Goal: Book appointment/travel/reservation

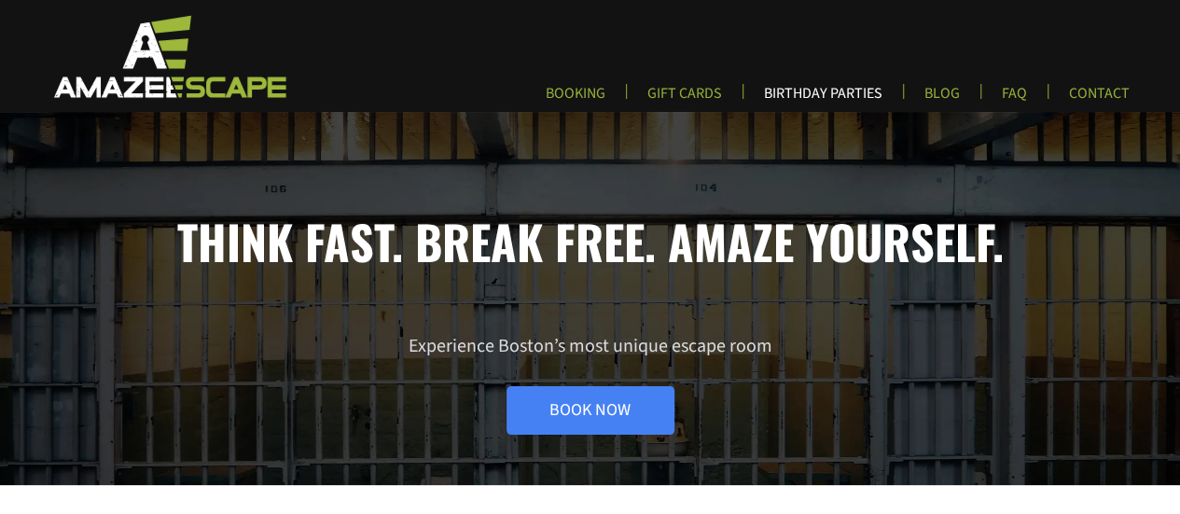
click at [832, 95] on link "BIRTHDAY PARTIES" at bounding box center [823, 99] width 148 height 31
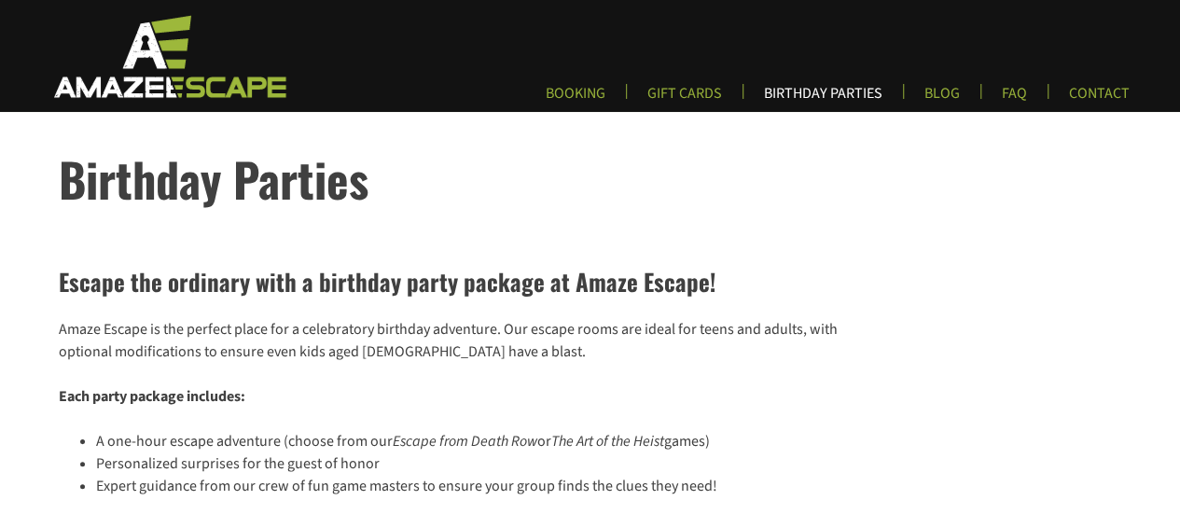
click at [835, 96] on link "BIRTHDAY PARTIES" at bounding box center [823, 99] width 148 height 31
click at [567, 96] on link "BOOKING" at bounding box center [576, 99] width 90 height 31
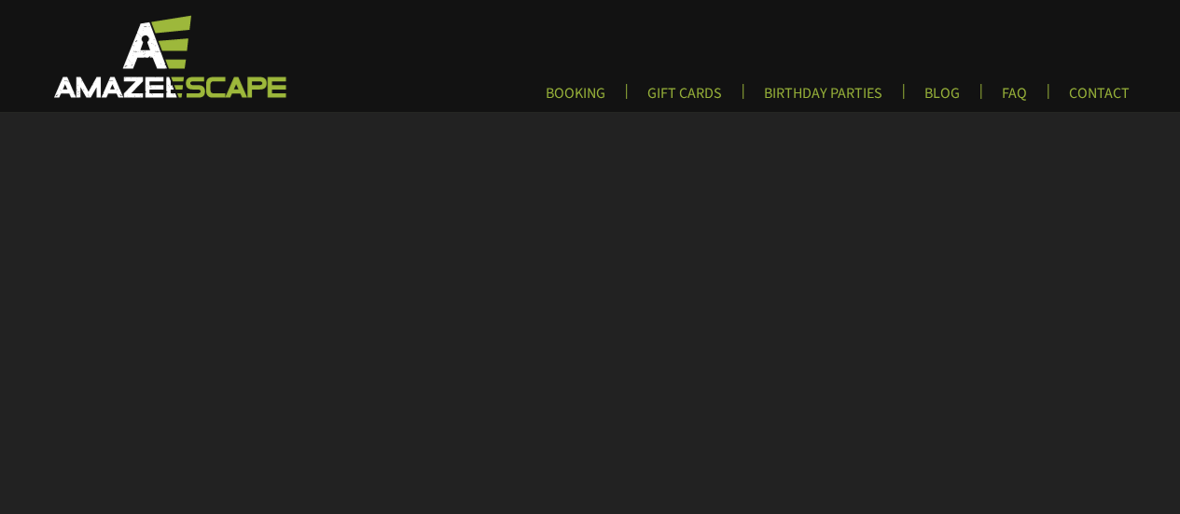
click at [168, 69] on img at bounding box center [168, 56] width 276 height 86
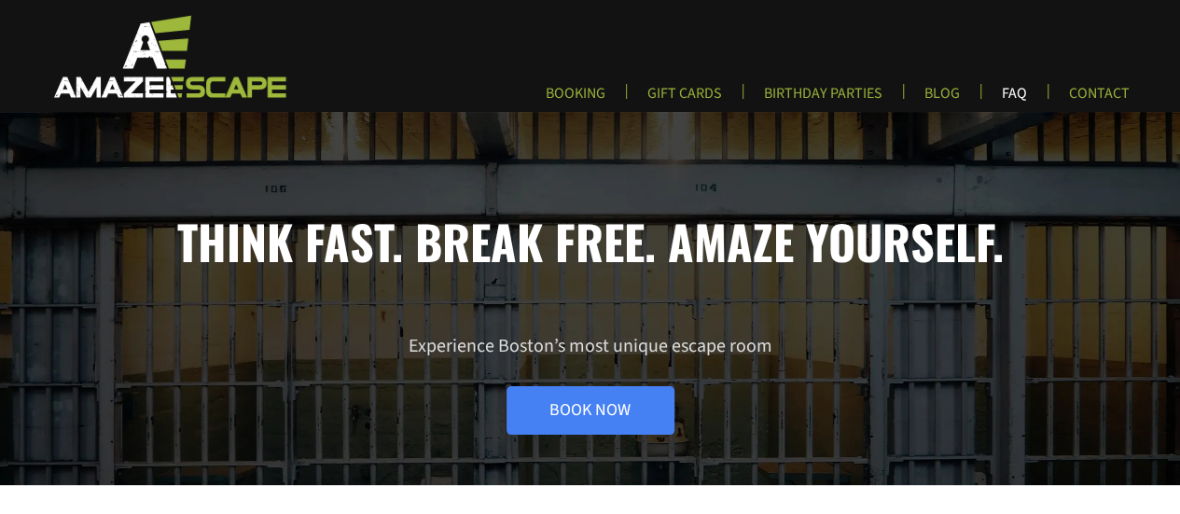
click at [1021, 90] on link "FAQ" at bounding box center [1014, 99] width 55 height 31
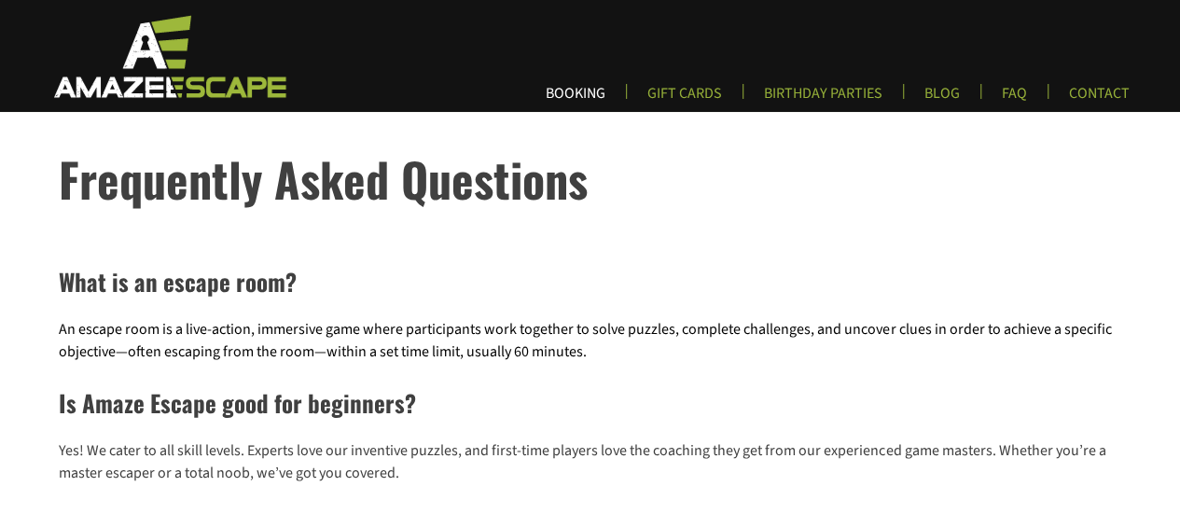
click at [603, 90] on link "BOOKING" at bounding box center [576, 99] width 90 height 31
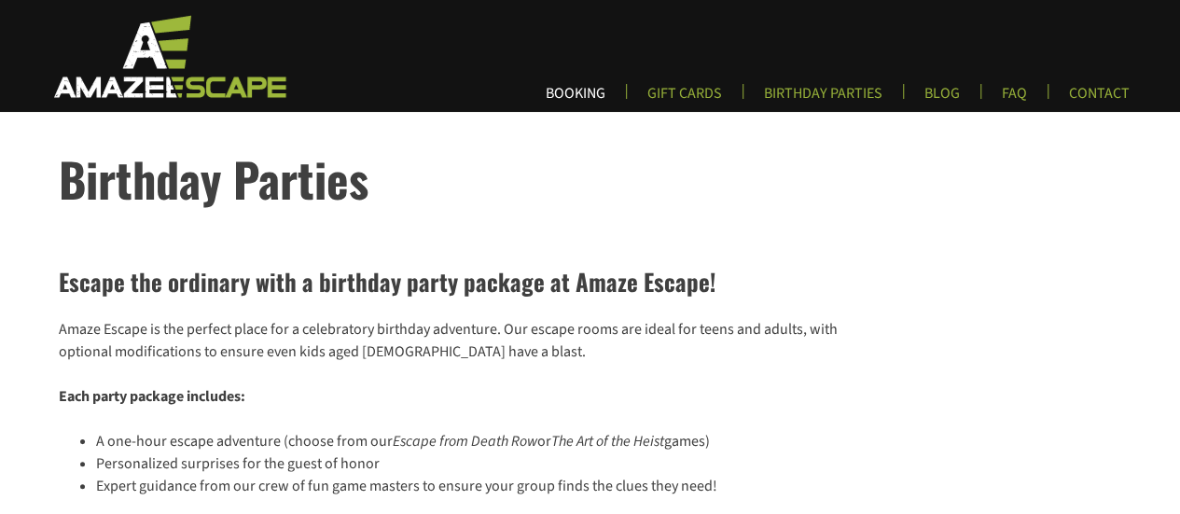
click at [575, 94] on link "BOOKING" at bounding box center [576, 99] width 90 height 31
